Goal: Complete application form: Complete application form

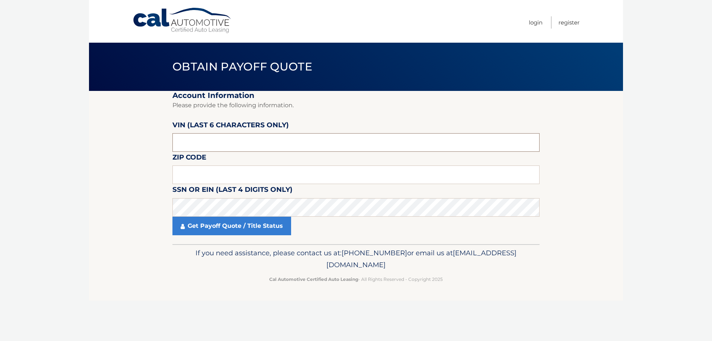
click at [218, 139] on input "text" at bounding box center [355, 142] width 367 height 19
click at [291, 176] on input "text" at bounding box center [355, 174] width 367 height 19
click at [213, 167] on input "text" at bounding box center [355, 174] width 367 height 19
type input "33018"
click at [297, 110] on fieldset "Account Information Please provide the following information. VIN (last 6 chara…" at bounding box center [355, 167] width 367 height 153
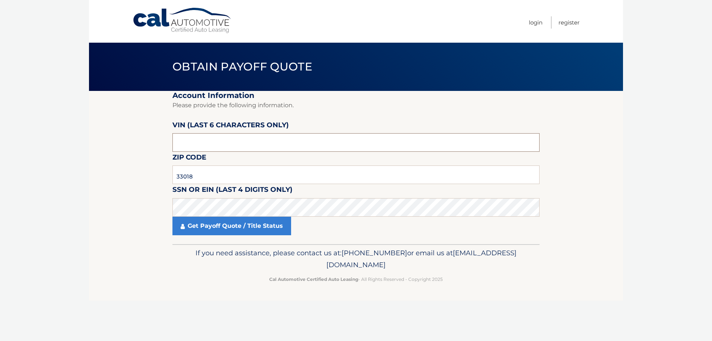
click at [296, 139] on input "text" at bounding box center [355, 142] width 367 height 19
type input "106410"
click button "For Originating Dealer" at bounding box center [0, 0] width 0 height 0
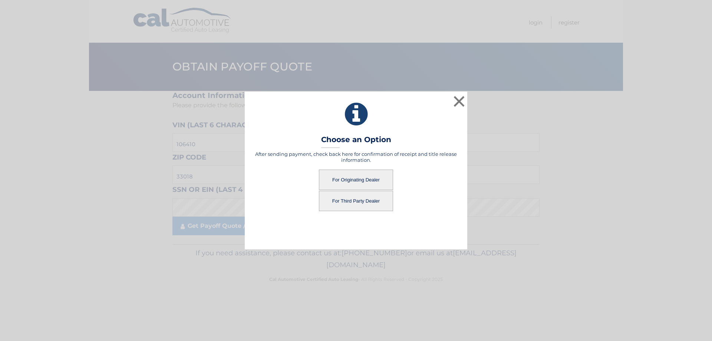
click at [360, 174] on button "For Originating Dealer" at bounding box center [356, 179] width 74 height 20
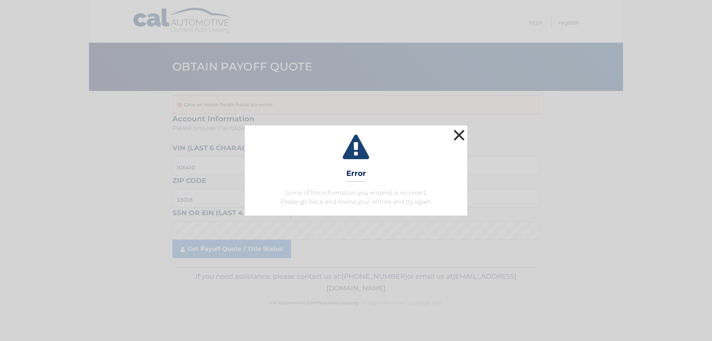
click at [454, 132] on button "×" at bounding box center [458, 134] width 15 height 15
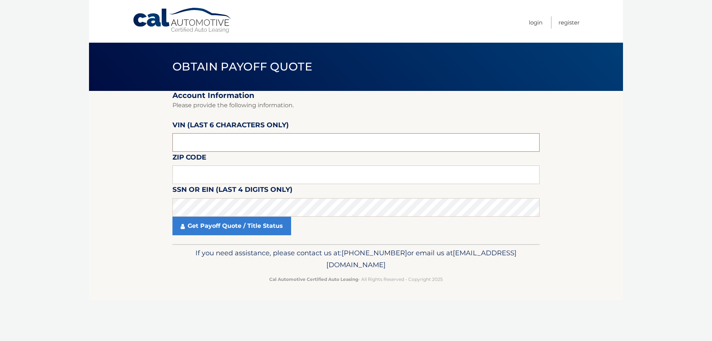
click at [226, 139] on input "text" at bounding box center [355, 142] width 367 height 19
click at [269, 138] on input "text" at bounding box center [355, 142] width 367 height 19
type input "106410"
type input "33018"
click button "For Originating Dealer" at bounding box center [0, 0] width 0 height 0
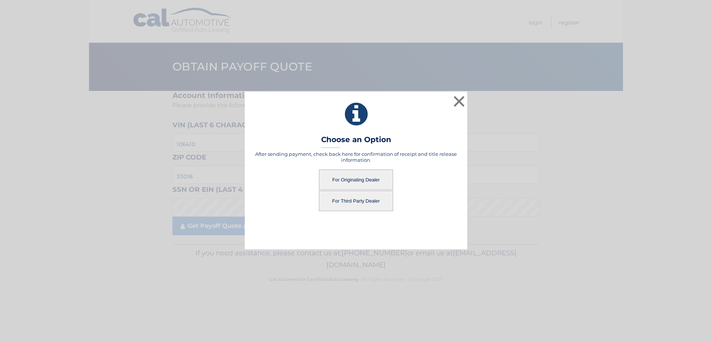
click at [382, 176] on button "For Originating Dealer" at bounding box center [356, 179] width 74 height 20
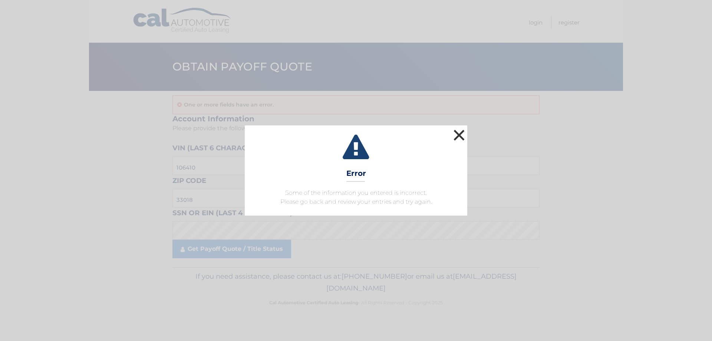
click at [459, 127] on button "×" at bounding box center [458, 134] width 15 height 15
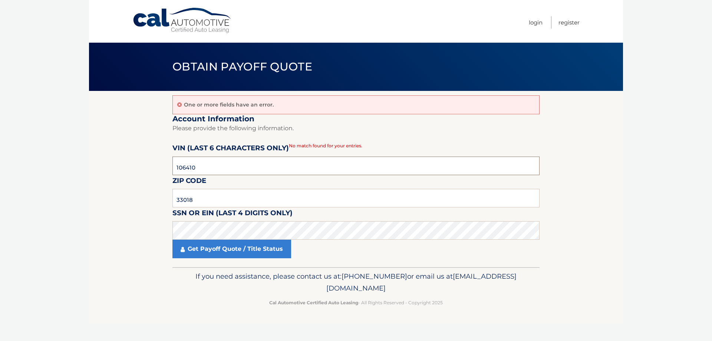
click at [260, 168] on input "106410" at bounding box center [355, 165] width 367 height 19
click at [260, 167] on input "106410" at bounding box center [355, 165] width 367 height 19
click at [233, 199] on input "33018" at bounding box center [355, 198] width 367 height 19
type input "33014"
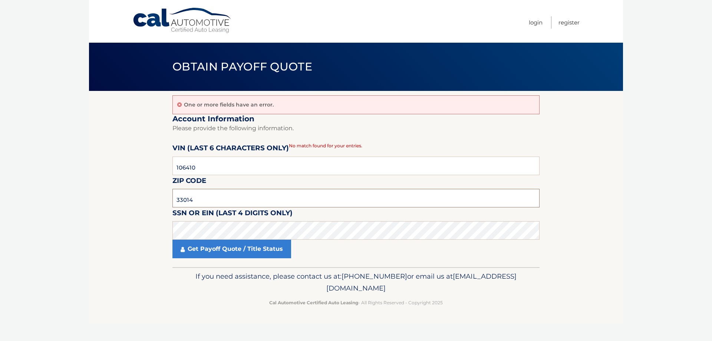
click button "For Originating Dealer" at bounding box center [0, 0] width 0 height 0
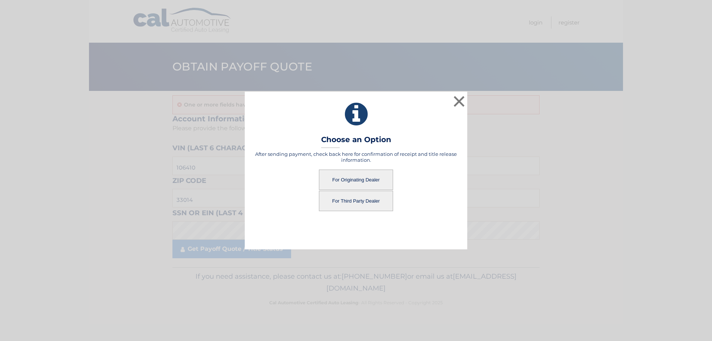
click at [375, 183] on button "For Originating Dealer" at bounding box center [356, 179] width 74 height 20
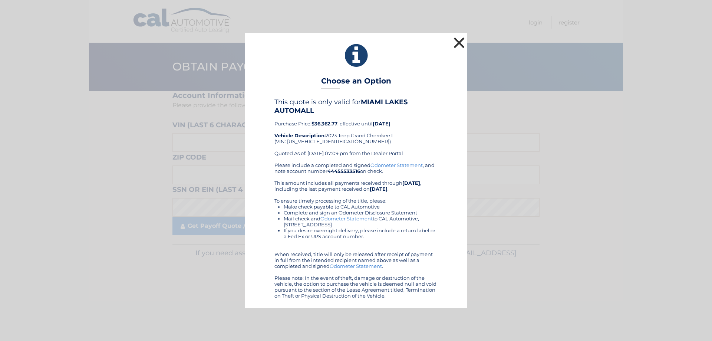
click at [462, 42] on button "×" at bounding box center [458, 42] width 15 height 15
